Goal: Task Accomplishment & Management: Use online tool/utility

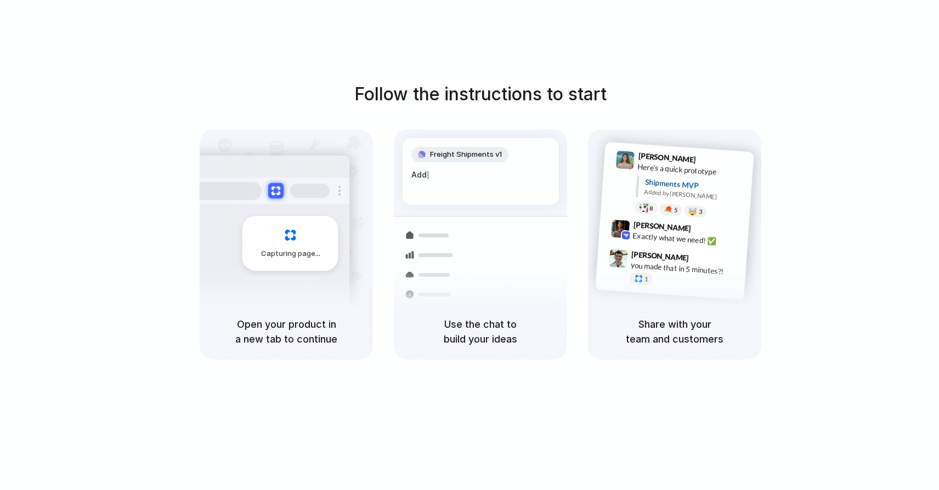
click at [506, 83] on h1 "Follow the instructions to start" at bounding box center [480, 94] width 252 height 26
click at [288, 227] on div "Capturing page" at bounding box center [290, 243] width 96 height 55
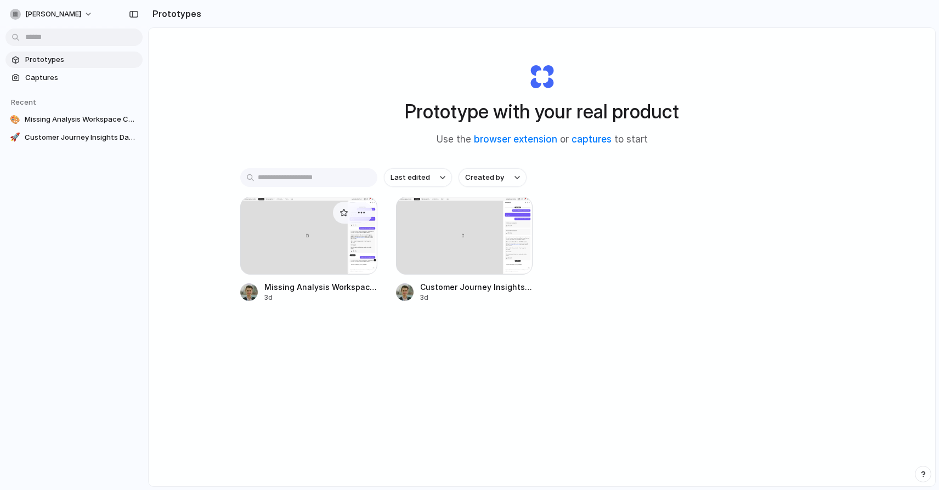
click at [311, 238] on div at bounding box center [308, 236] width 137 height 78
click at [443, 224] on div at bounding box center [464, 236] width 137 height 78
